Goal: Find specific page/section: Find specific page/section

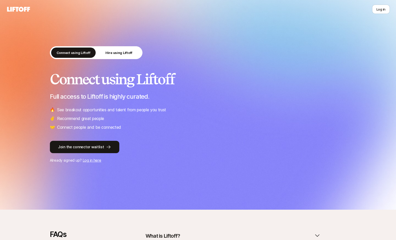
click at [339, 74] on h2 "Connect using Liftoff" at bounding box center [198, 79] width 296 height 15
click at [114, 51] on p "Hire using Liftoff" at bounding box center [119, 52] width 27 height 5
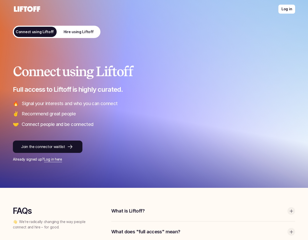
click at [225, 67] on h1 "Connect using Liftoff" at bounding box center [154, 71] width 282 height 14
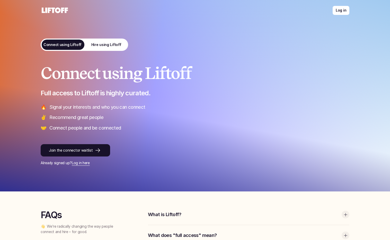
click at [110, 46] on p "Hire using Liftoff" at bounding box center [106, 44] width 30 height 5
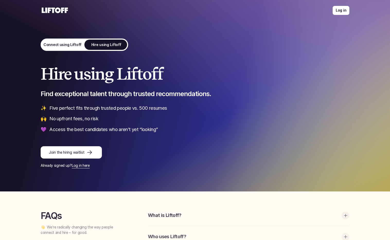
click at [69, 43] on p "Connect using Liftoff" at bounding box center [62, 44] width 38 height 5
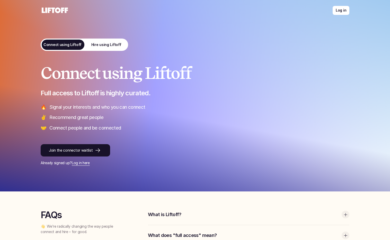
click at [115, 44] on p "Hire using Liftoff" at bounding box center [106, 44] width 30 height 5
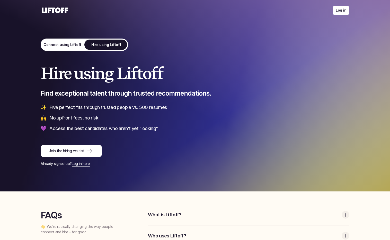
click at [65, 42] on p "Connect using Liftoff" at bounding box center [62, 44] width 38 height 5
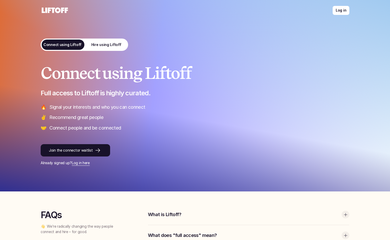
click at [101, 45] on p "Hire using Liftoff" at bounding box center [106, 44] width 30 height 5
